Goal: Task Accomplishment & Management: Complete application form

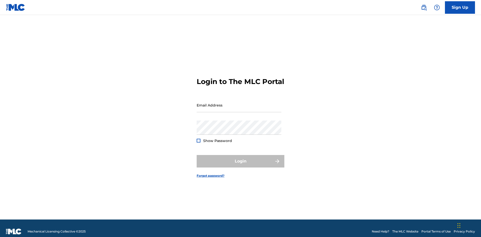
scroll to position [7, 0]
click at [460, 7] on link "Sign Up" at bounding box center [460, 7] width 30 height 13
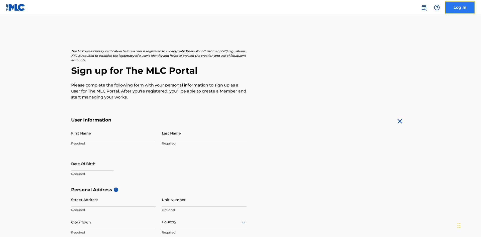
scroll to position [96, 0]
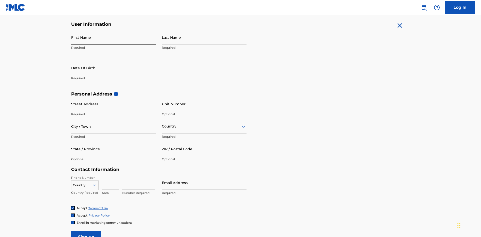
click at [113, 37] on input "First Name" at bounding box center [113, 37] width 85 height 14
type input "[PERSON_NAME]"
click at [204, 37] on input "Last Name" at bounding box center [204, 37] width 85 height 14
type input "Ribble"
click at [96, 61] on input "text" at bounding box center [92, 68] width 43 height 14
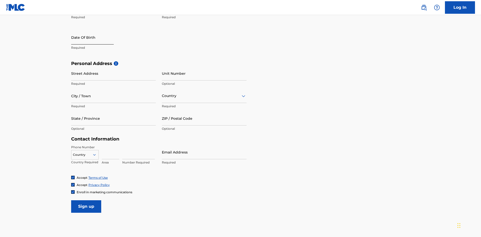
select select "8"
select select "2025"
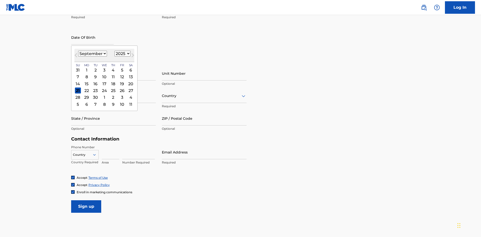
click at [92, 54] on select "January February March April May June July August September October November De…" at bounding box center [92, 54] width 29 height 6
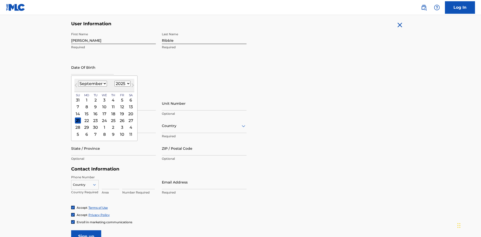
select select "0"
click at [122, 84] on select "1900 1901 1902 1903 1904 1905 1906 1907 1908 1909 1910 1911 1912 1913 1914 1915…" at bounding box center [122, 84] width 16 height 6
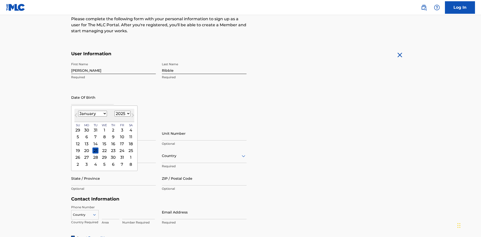
select select "1985"
click at [122, 114] on select "1900 1901 1902 1903 1904 1905 1906 1907 1908 1909 1910 1911 1912 1913 1914 1915…" at bounding box center [122, 114] width 16 height 6
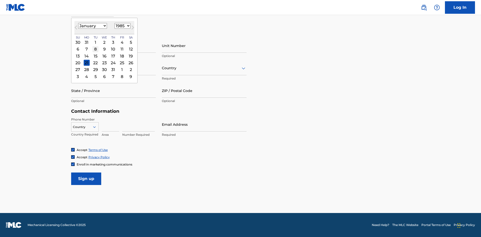
click at [95, 49] on div "8" at bounding box center [95, 49] width 6 height 6
type input "January 8 1985"
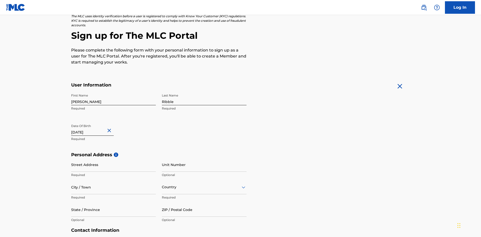
scroll to position [154, 0]
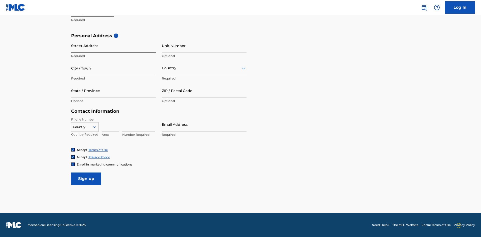
click at [113, 46] on input "Street Address" at bounding box center [113, 46] width 85 height 14
type input "9909 Elks Run Rd"
click at [113, 68] on input "City / Town" at bounding box center [113, 68] width 85 height 14
type input "Roseville"
click at [162, 68] on input "text" at bounding box center [162, 68] width 1 height 5
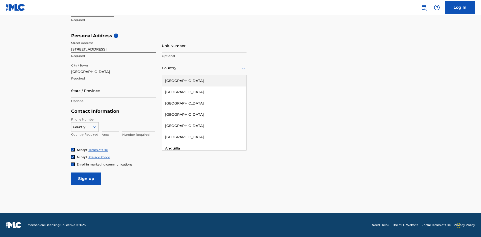
click at [204, 81] on div "United States" at bounding box center [204, 80] width 84 height 11
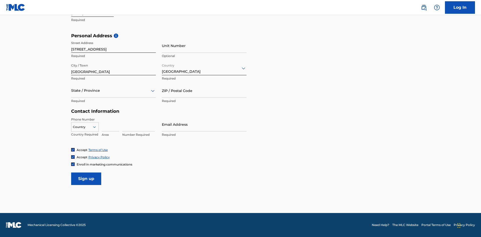
click at [113, 91] on div at bounding box center [113, 91] width 85 height 6
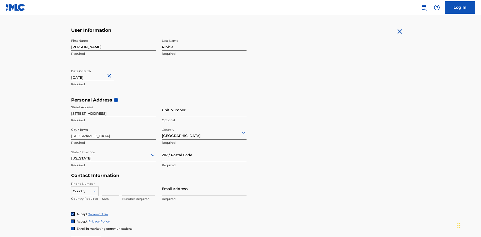
click at [204, 148] on input "ZIP / Postal Code" at bounding box center [204, 155] width 85 height 14
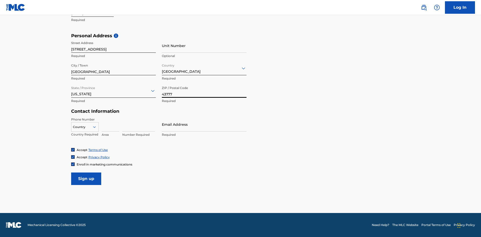
type input "43777"
click at [96, 127] on icon at bounding box center [94, 127] width 5 height 5
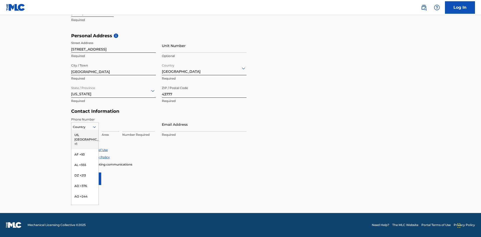
click at [85, 135] on div "US, CA +1" at bounding box center [84, 140] width 27 height 20
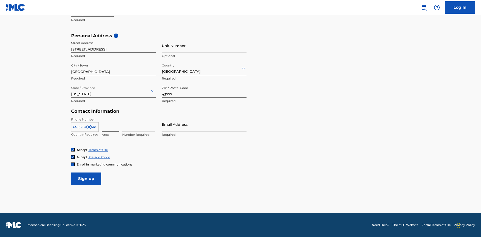
click at [110, 124] on input at bounding box center [111, 124] width 18 height 14
type input "740"
click at [138, 124] on input at bounding box center [138, 124] width 33 height 14
type input "8086351"
click at [204, 124] on input "Email Address" at bounding box center [204, 124] width 85 height 14
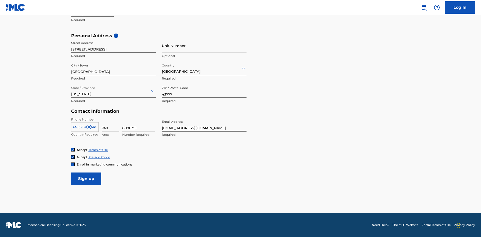
scroll to position [0, 13]
type input "[EMAIL_ADDRESS][DOMAIN_NAME]"
click at [86, 179] on input "Sign up" at bounding box center [86, 179] width 30 height 13
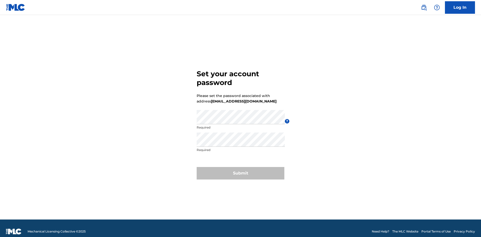
scroll to position [7, 0]
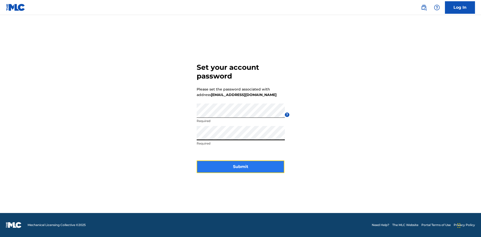
click at [240, 170] on button "Submit" at bounding box center [241, 167] width 88 height 13
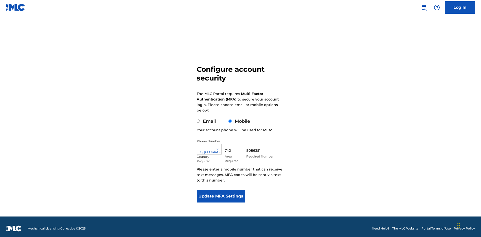
scroll to position [5, 0]
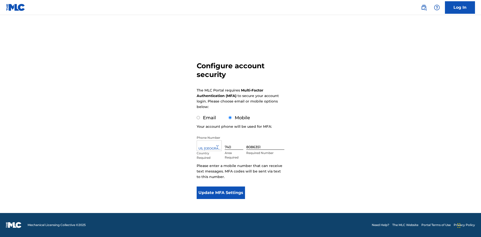
click at [198, 118] on input "Email" at bounding box center [198, 117] width 3 height 3
radio input "true"
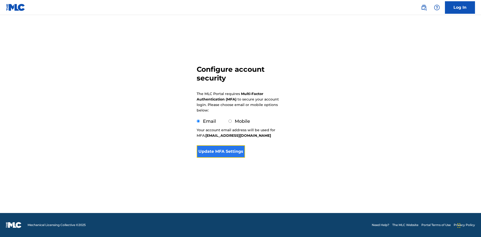
click at [221, 158] on button "Update MFA Settings" at bounding box center [221, 151] width 48 height 13
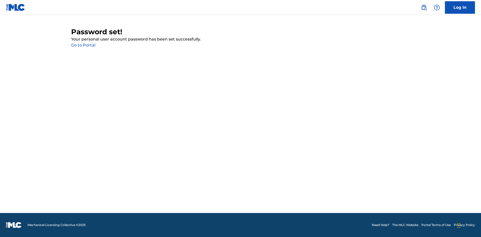
click at [83, 45] on link "Go to Portal" at bounding box center [83, 45] width 24 height 5
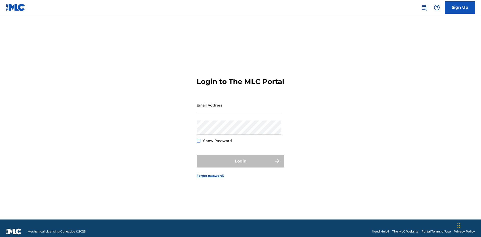
scroll to position [7, 0]
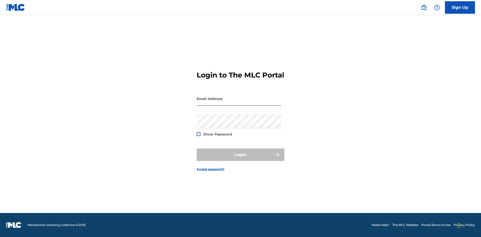
click at [239, 103] on input "Email Address" at bounding box center [239, 99] width 85 height 14
type input "[EMAIL_ADDRESS][DOMAIN_NAME]"
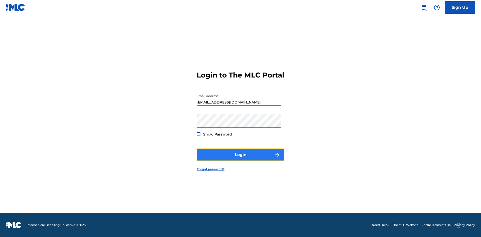
click at [240, 159] on button "Login" at bounding box center [241, 155] width 88 height 13
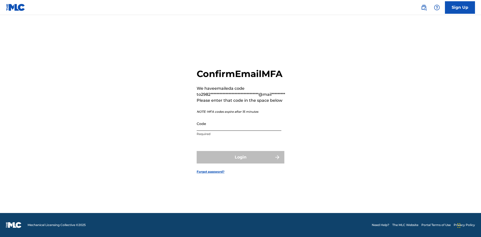
click at [239, 124] on input "Code" at bounding box center [239, 124] width 85 height 14
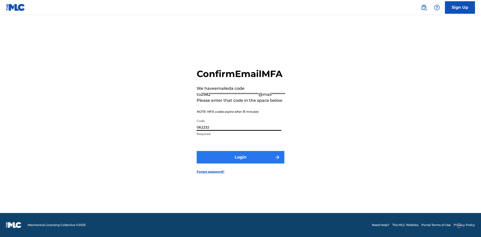
type input "062232"
click at [240, 157] on button "Login" at bounding box center [241, 157] width 88 height 13
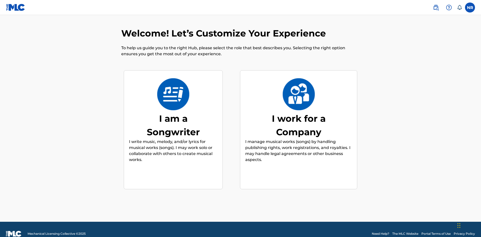
scroll to position [9, 0]
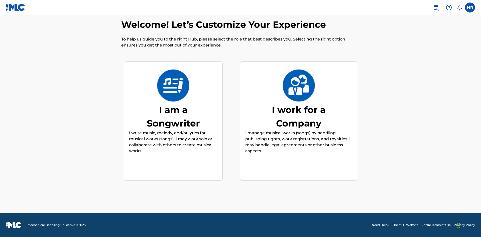
click at [173, 116] on div "I am a Songwriter" at bounding box center [173, 116] width 75 height 27
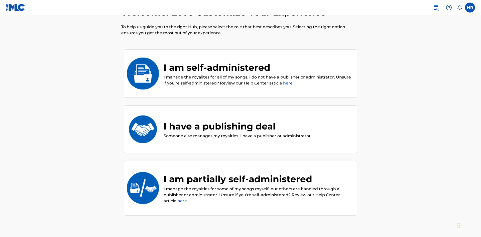
scroll to position [23, 0]
